Goal: Task Accomplishment & Management: Use online tool/utility

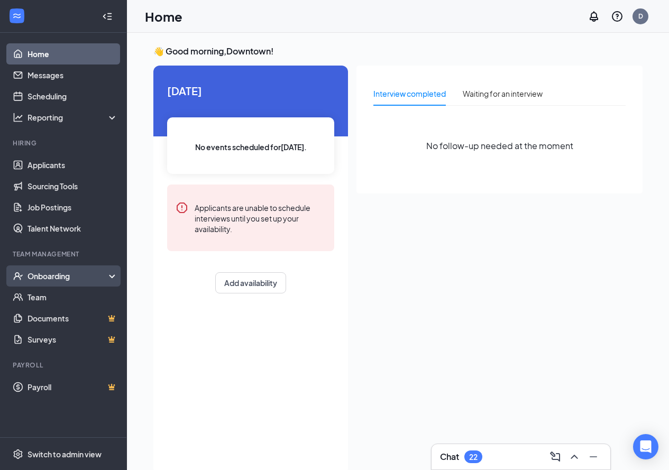
click at [56, 279] on div "Onboarding" at bounding box center [67, 276] width 81 height 11
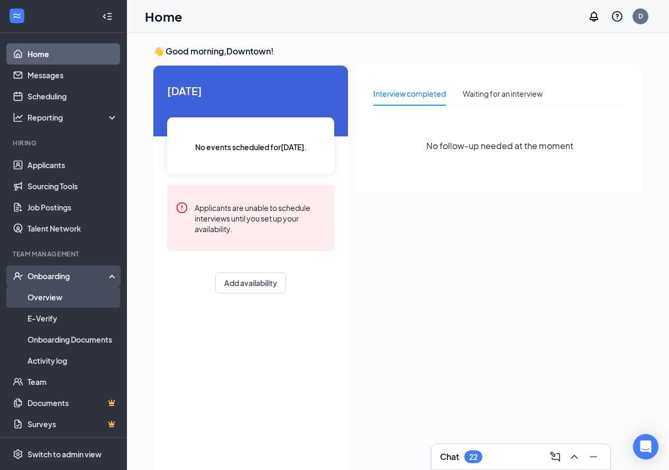
click at [54, 294] on link "Overview" at bounding box center [72, 297] width 90 height 21
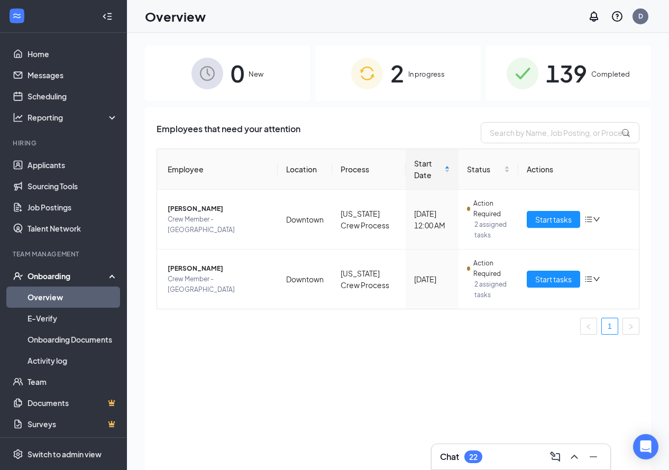
click at [593, 69] on span "Completed" at bounding box center [610, 74] width 39 height 11
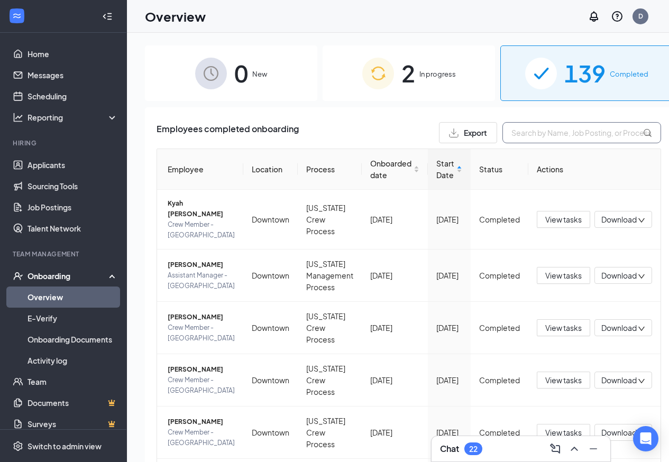
click at [513, 135] on input "text" at bounding box center [581, 132] width 159 height 21
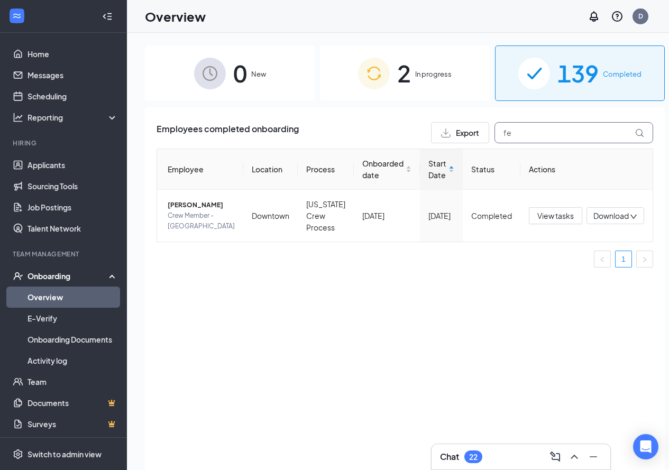
type input "f"
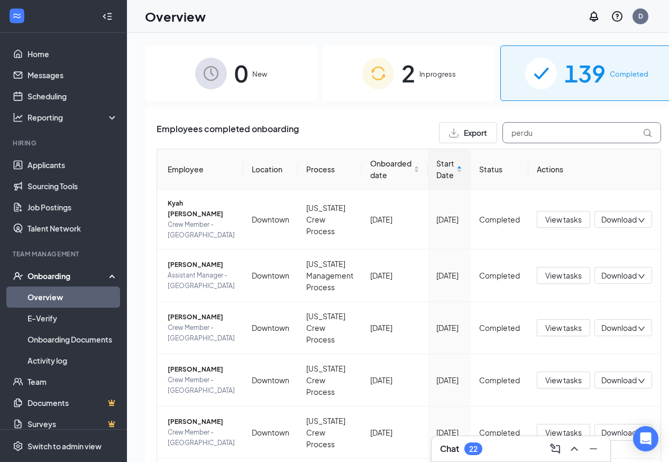
type input "[PERSON_NAME]"
